Goal: Task Accomplishment & Management: Use online tool/utility

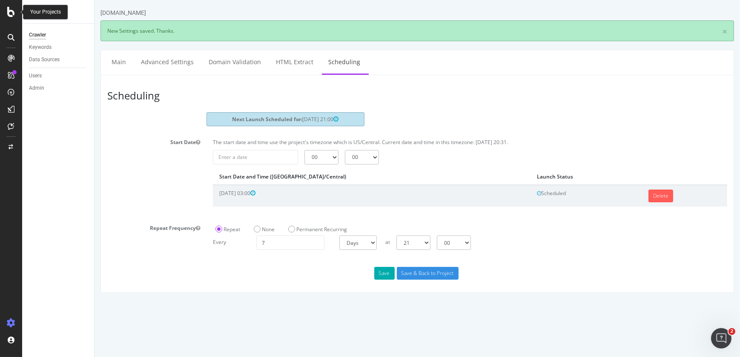
click at [7, 12] on icon at bounding box center [11, 12] width 8 height 10
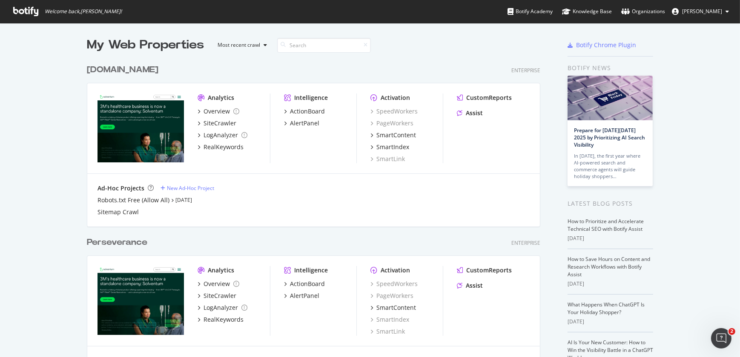
scroll to position [312, 0]
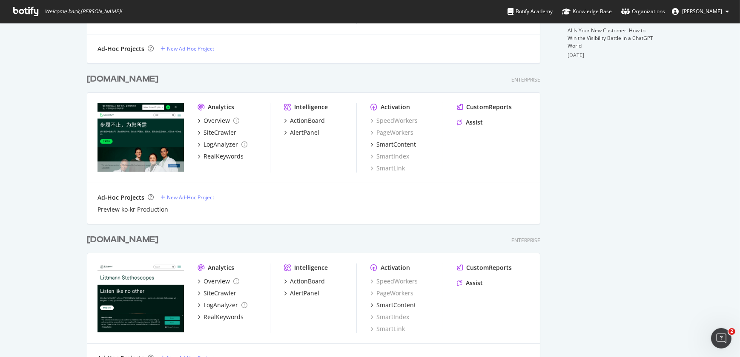
click at [126, 240] on div "[DOMAIN_NAME]" at bounding box center [122, 240] width 71 height 12
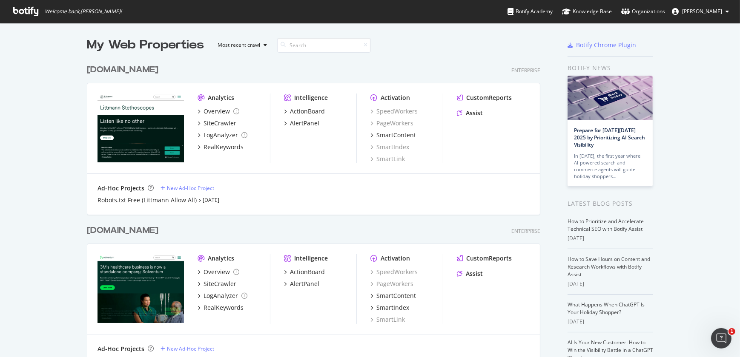
click at [113, 72] on div "[DOMAIN_NAME]" at bounding box center [122, 70] width 71 height 12
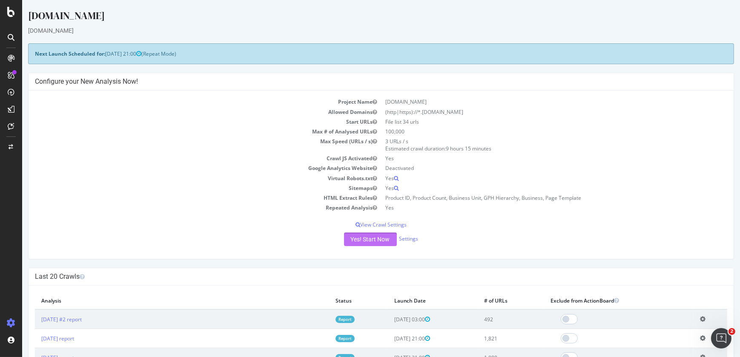
click at [376, 237] on button "Yes! Start Now" at bounding box center [370, 240] width 53 height 14
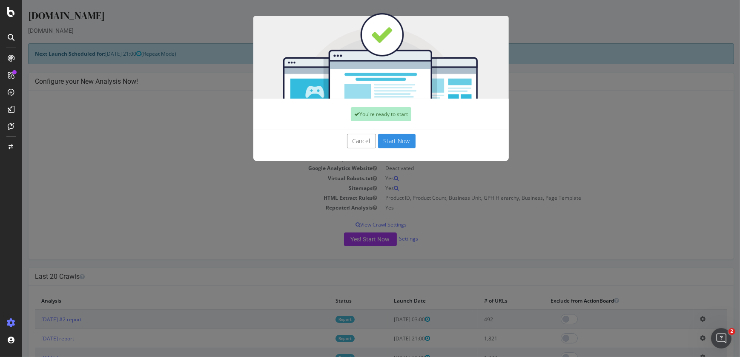
click at [385, 142] on button "Start Now" at bounding box center [396, 141] width 37 height 14
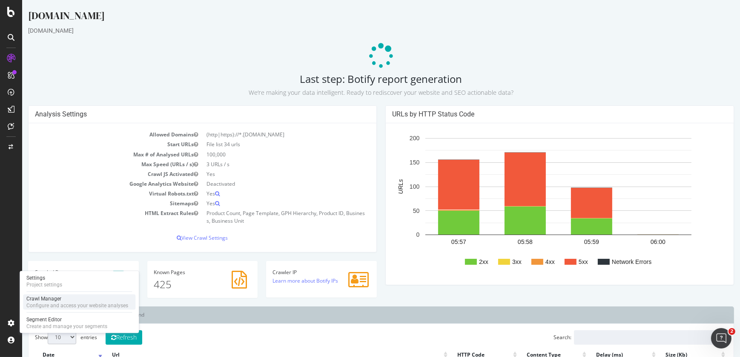
click at [54, 305] on div "Configure and access your website analyses" at bounding box center [77, 306] width 102 height 7
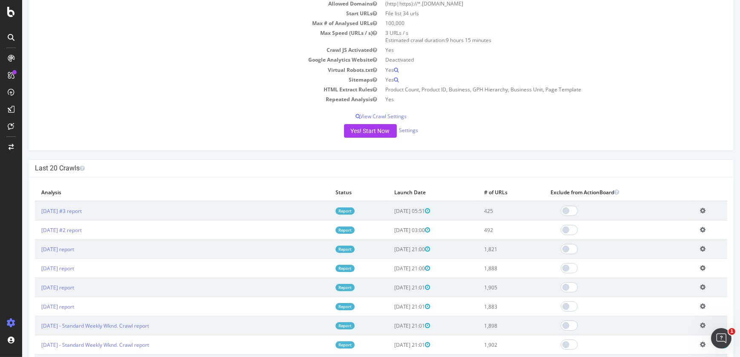
scroll to position [109, 0]
